Goal: Task Accomplishment & Management: Manage account settings

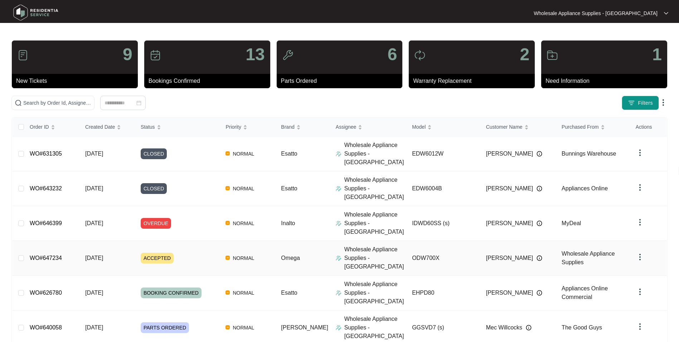
click at [98, 229] on div "Order ID Created Date Status Priority Brand Assignee Model Customer Name Purcha…" at bounding box center [339, 308] width 655 height 383
click at [103, 255] on span "[DATE]" at bounding box center [94, 258] width 18 height 6
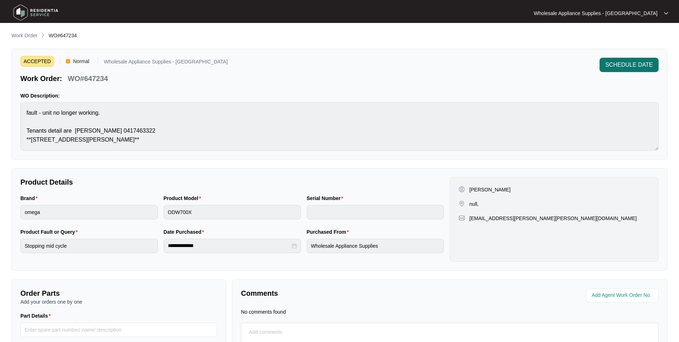
click at [612, 61] on span "SCHEDULE DATE" at bounding box center [629, 65] width 48 height 9
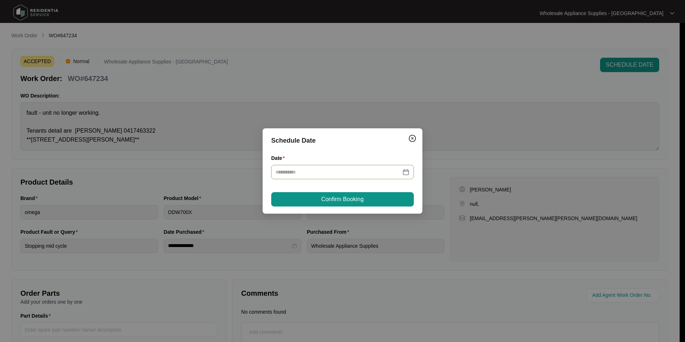
click at [405, 172] on div at bounding box center [342, 172] width 134 height 8
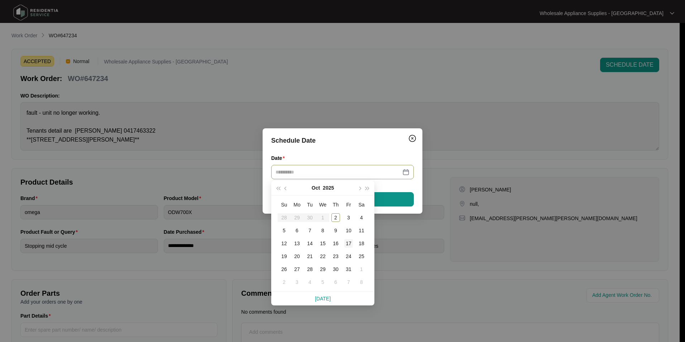
click at [351, 244] on div "17" at bounding box center [348, 243] width 9 height 9
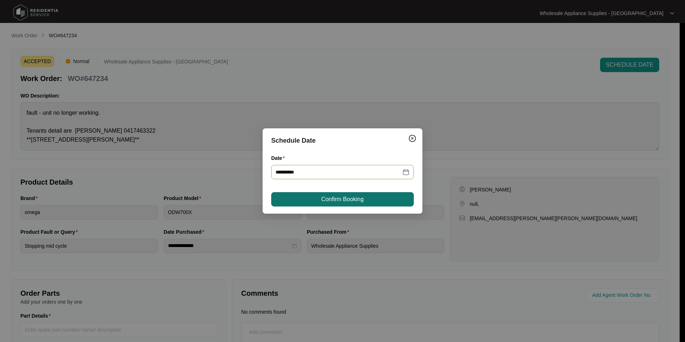
type input "**********"
click at [347, 197] on span "Confirm Booking" at bounding box center [342, 199] width 42 height 9
